Goal: Information Seeking & Learning: Learn about a topic

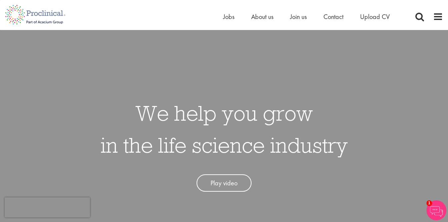
click at [220, 20] on div "Home Jobs About us Join us Contact Upload CV" at bounding box center [221, 12] width 443 height 25
click at [226, 18] on span "Jobs" at bounding box center [228, 16] width 11 height 9
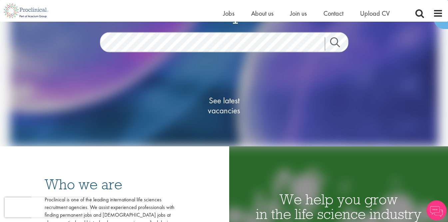
scroll to position [67, 0]
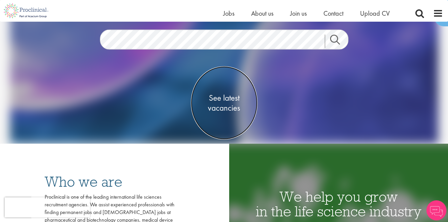
click at [225, 99] on span "See latest vacancies" at bounding box center [224, 103] width 67 height 20
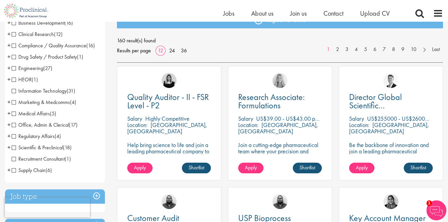
scroll to position [100, 0]
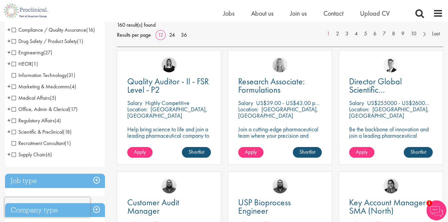
click at [16, 132] on span "Scientific & Preclinical" at bounding box center [37, 131] width 51 height 7
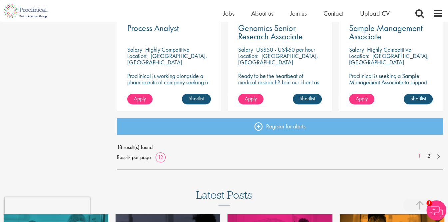
scroll to position [533, 0]
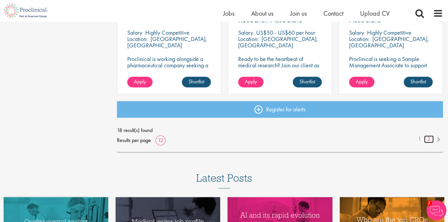
click at [431, 139] on link "2" at bounding box center [429, 139] width 10 height 8
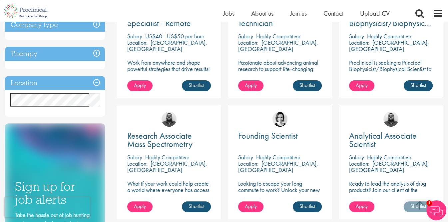
scroll to position [233, 0]
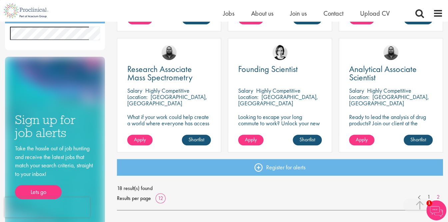
click at [3, 153] on div "You are here: Home > Job search Discipline Scientific & Preclinical (18) - + An…" at bounding box center [224, 9] width 448 height 443
